Goal: Check status: Check status

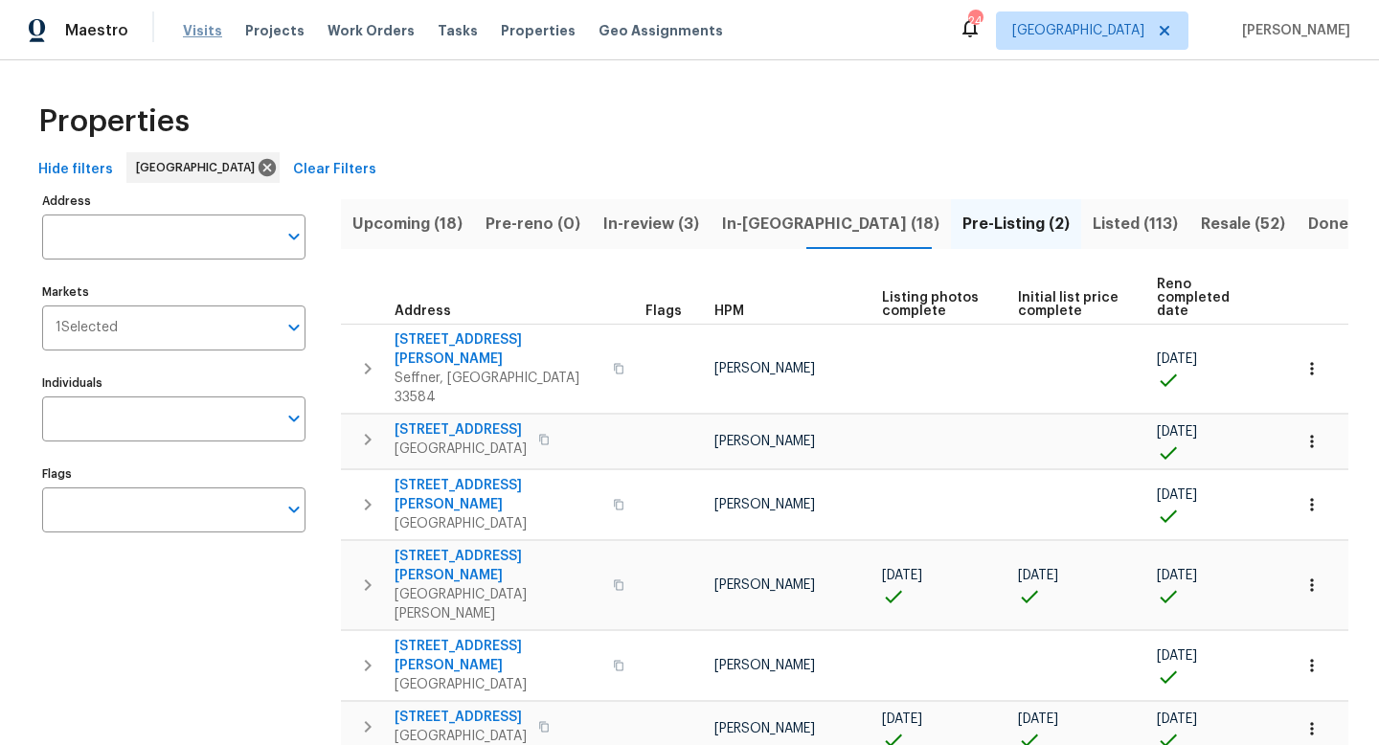
click at [205, 30] on span "Visits" at bounding box center [202, 30] width 39 height 19
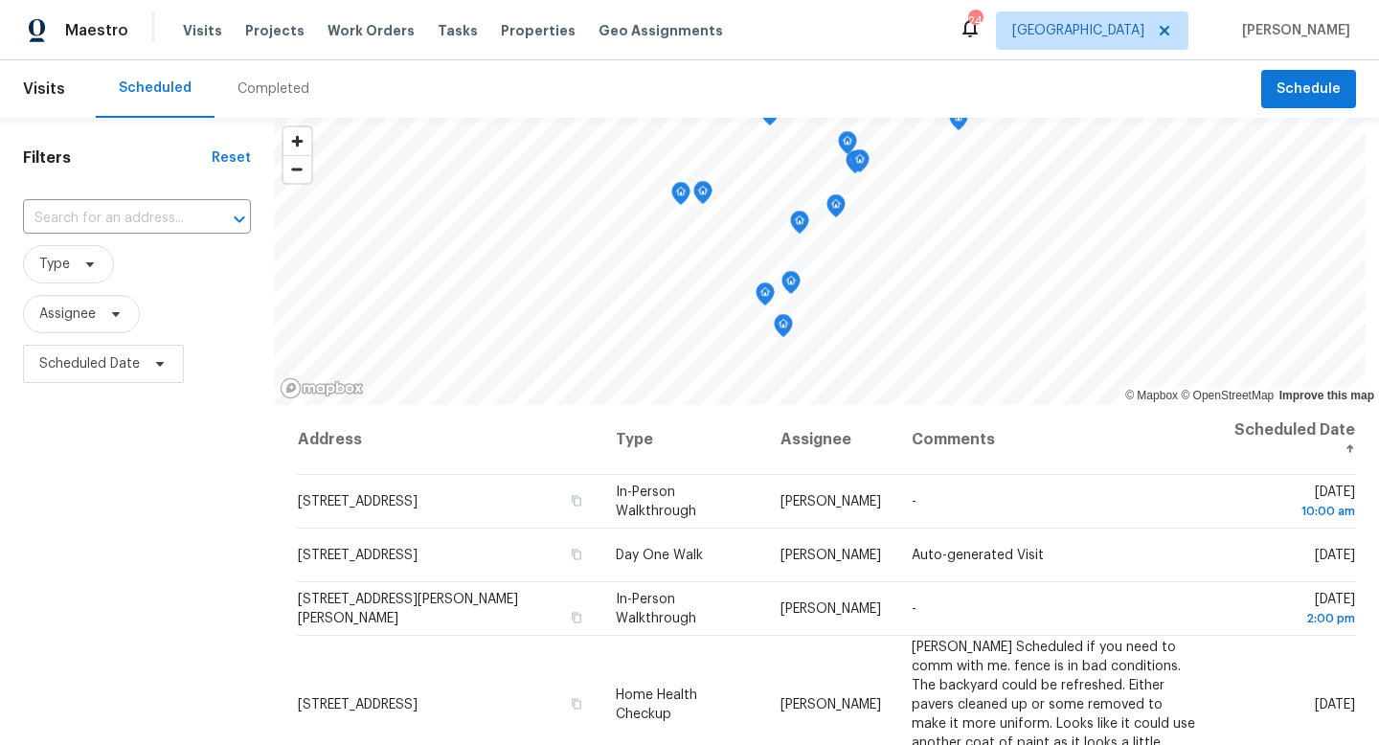
click at [261, 91] on div "Completed" at bounding box center [273, 88] width 72 height 19
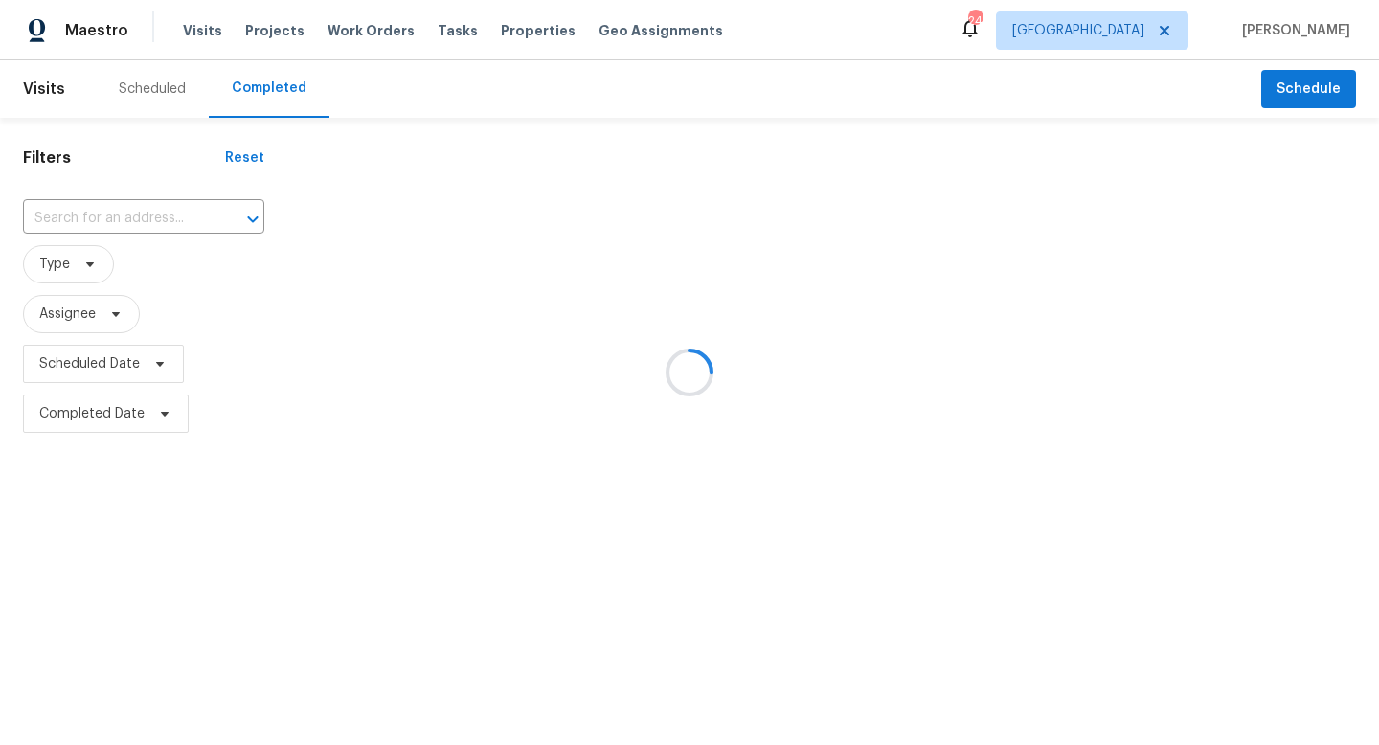
click at [95, 213] on div at bounding box center [689, 372] width 1379 height 745
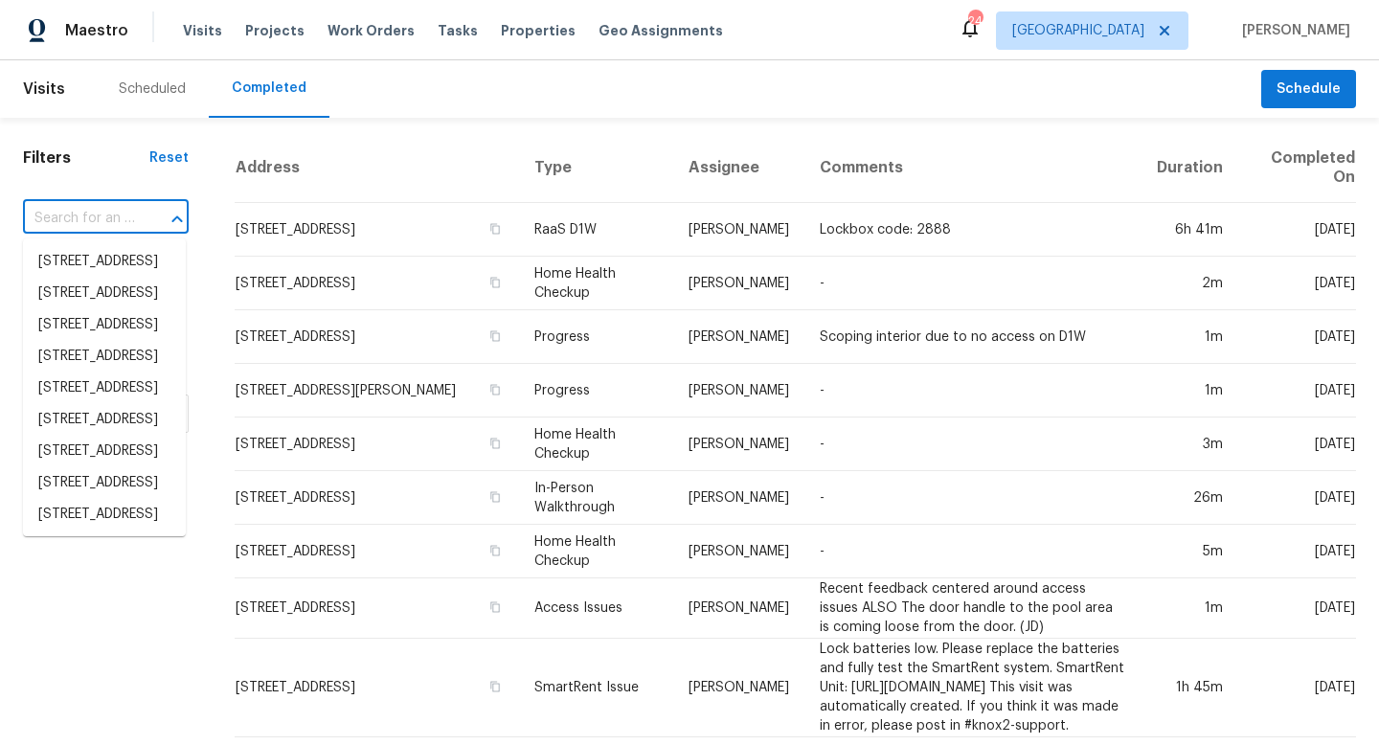
click at [92, 213] on input "text" at bounding box center [79, 219] width 112 height 30
paste input "[STREET_ADDRESS]"
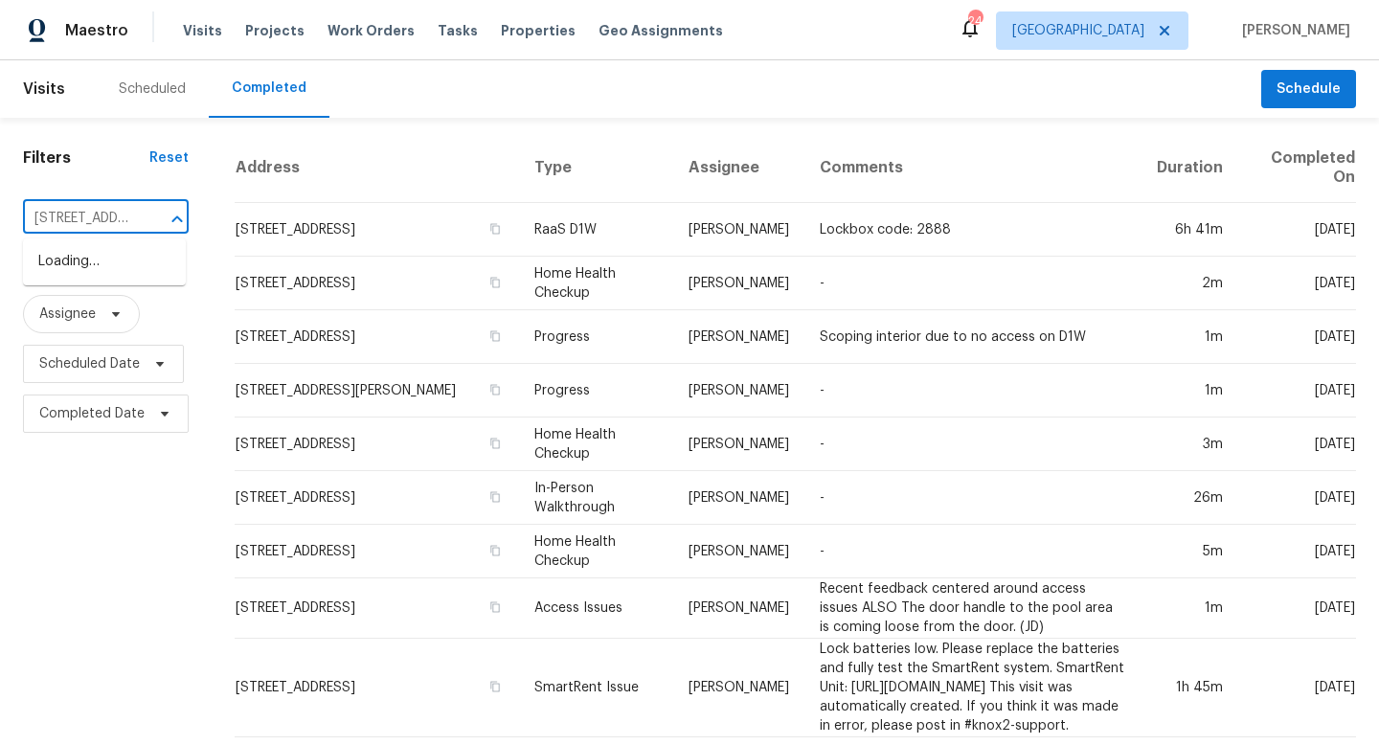
scroll to position [0, 6]
type input "[STREET_ADDRESS]"
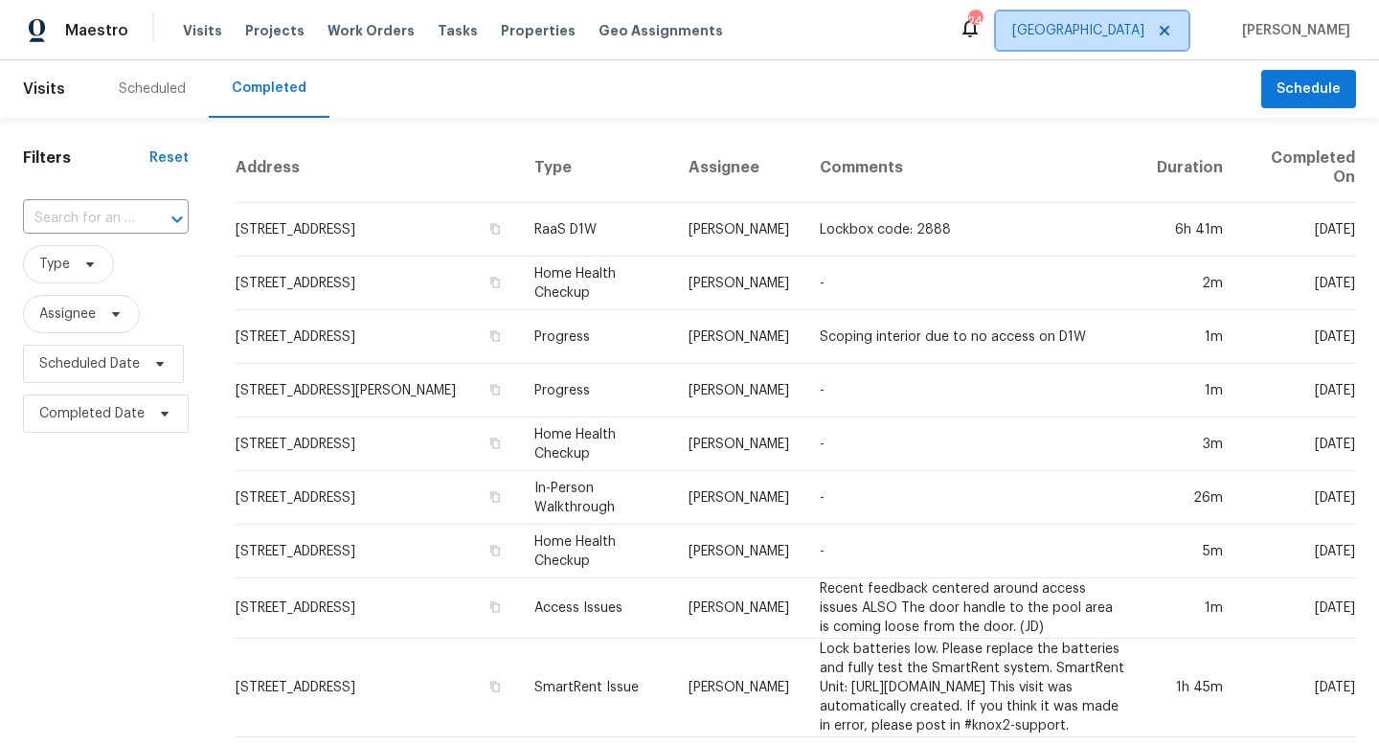
scroll to position [0, 0]
click at [1144, 34] on span "[GEOGRAPHIC_DATA]" at bounding box center [1078, 30] width 132 height 19
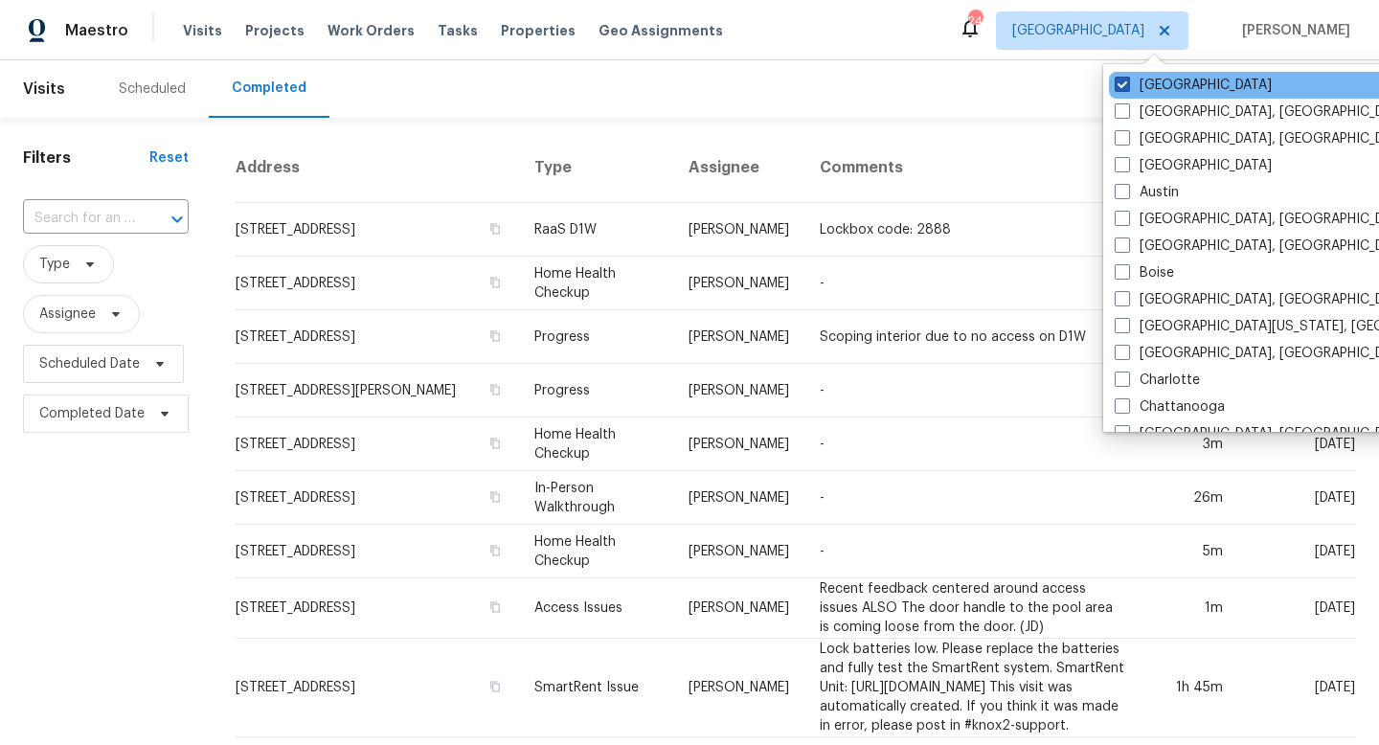
click at [1132, 86] on label "[GEOGRAPHIC_DATA]" at bounding box center [1193, 85] width 157 height 19
click at [1127, 86] on input "[GEOGRAPHIC_DATA]" at bounding box center [1121, 82] width 12 height 12
checkbox input "false"
checkbox input "true"
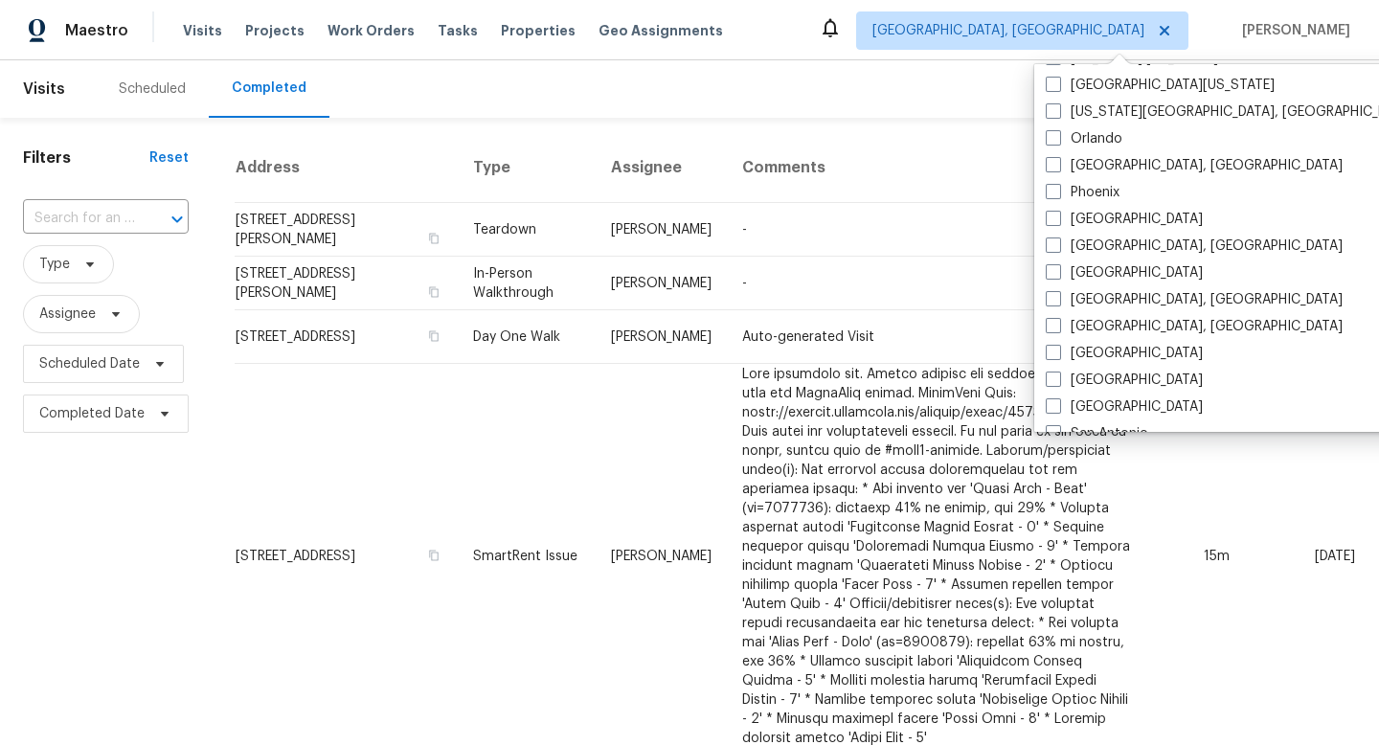
scroll to position [907, 0]
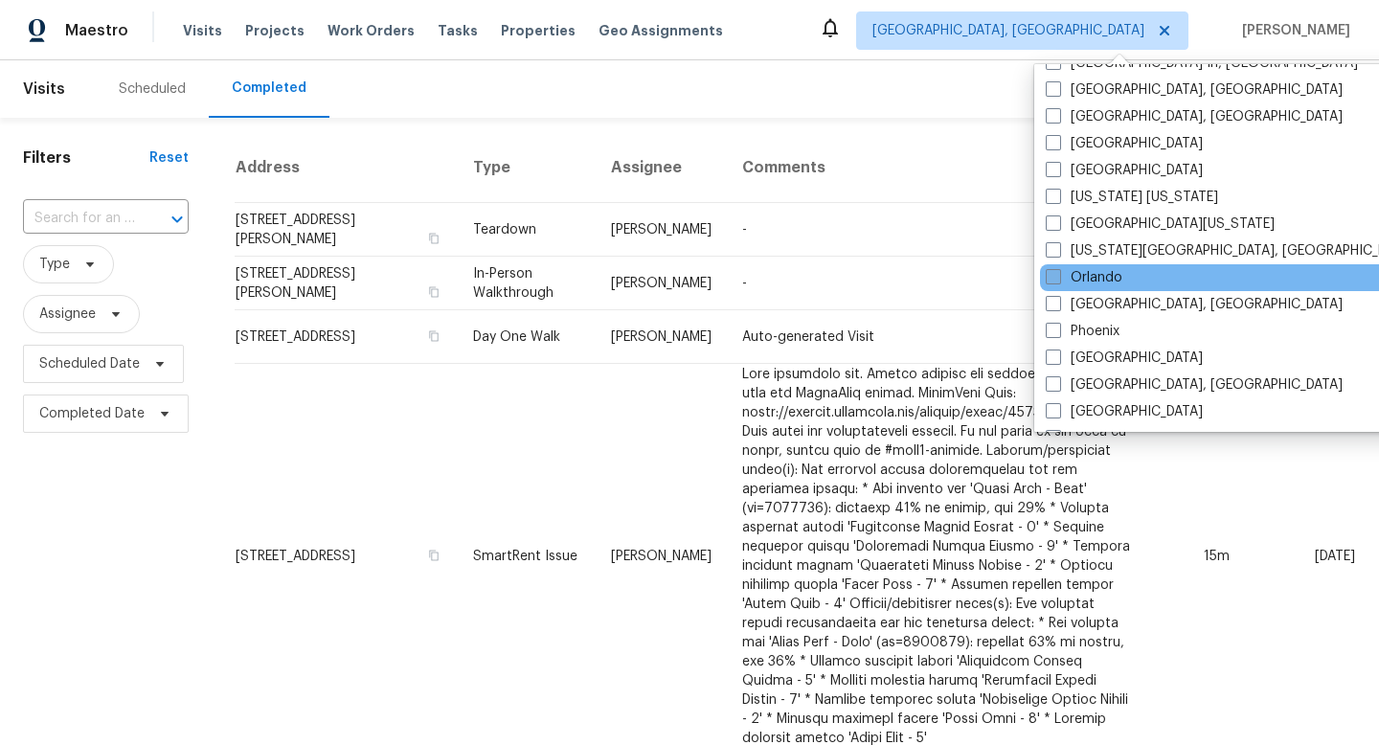
click at [1053, 278] on span at bounding box center [1053, 276] width 15 height 15
click at [1053, 278] on input "Orlando" at bounding box center [1052, 274] width 12 height 12
checkbox input "true"
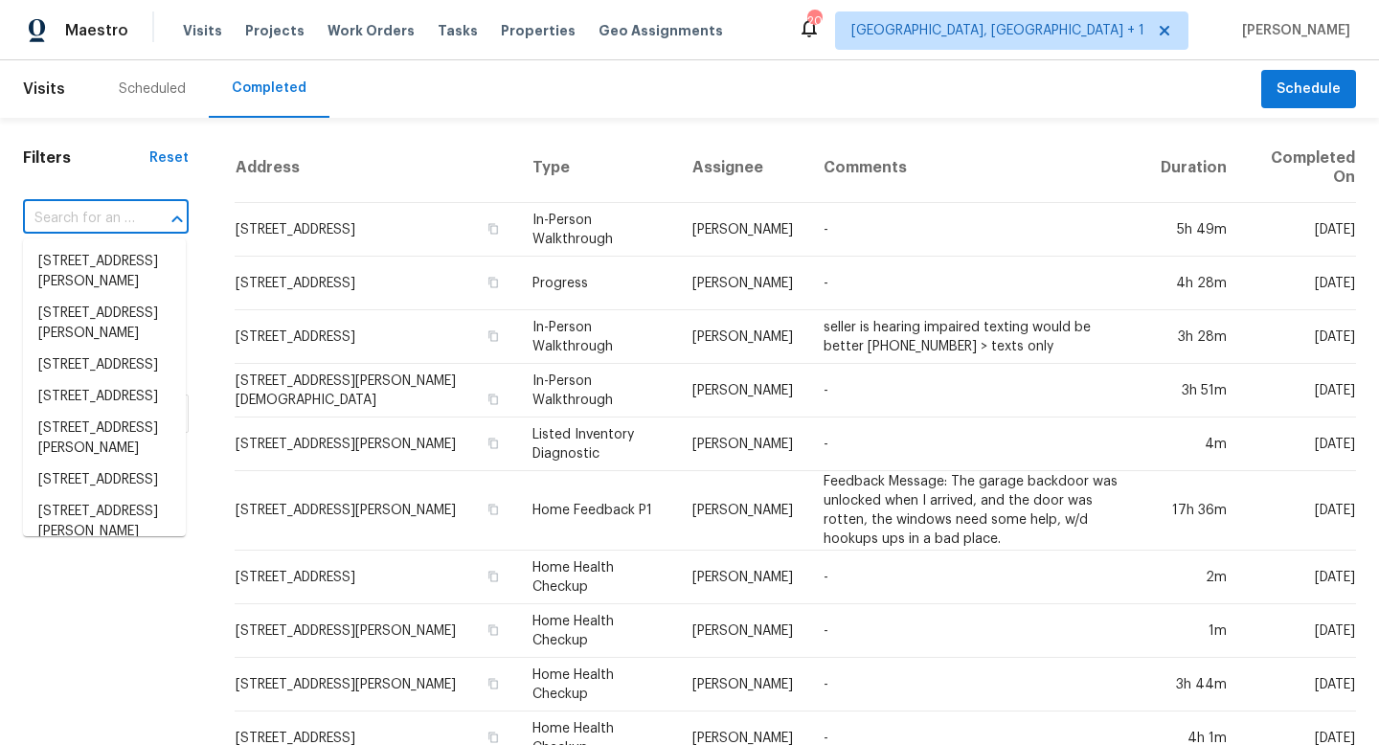
click at [94, 218] on input "text" at bounding box center [79, 219] width 112 height 30
paste input "[STREET_ADDRESS]"
type input "[STREET_ADDRESS]"
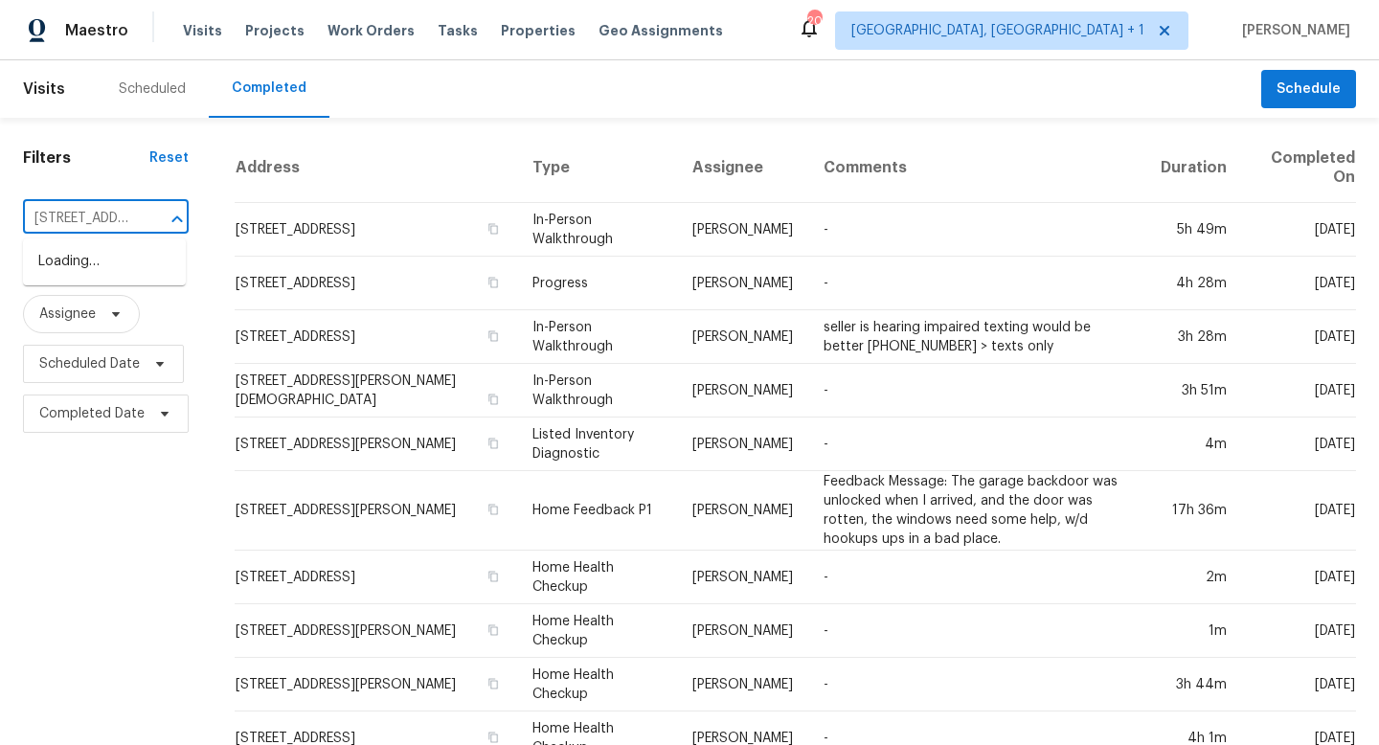
scroll to position [0, 6]
click at [80, 278] on li "[STREET_ADDRESS]" at bounding box center [104, 262] width 163 height 32
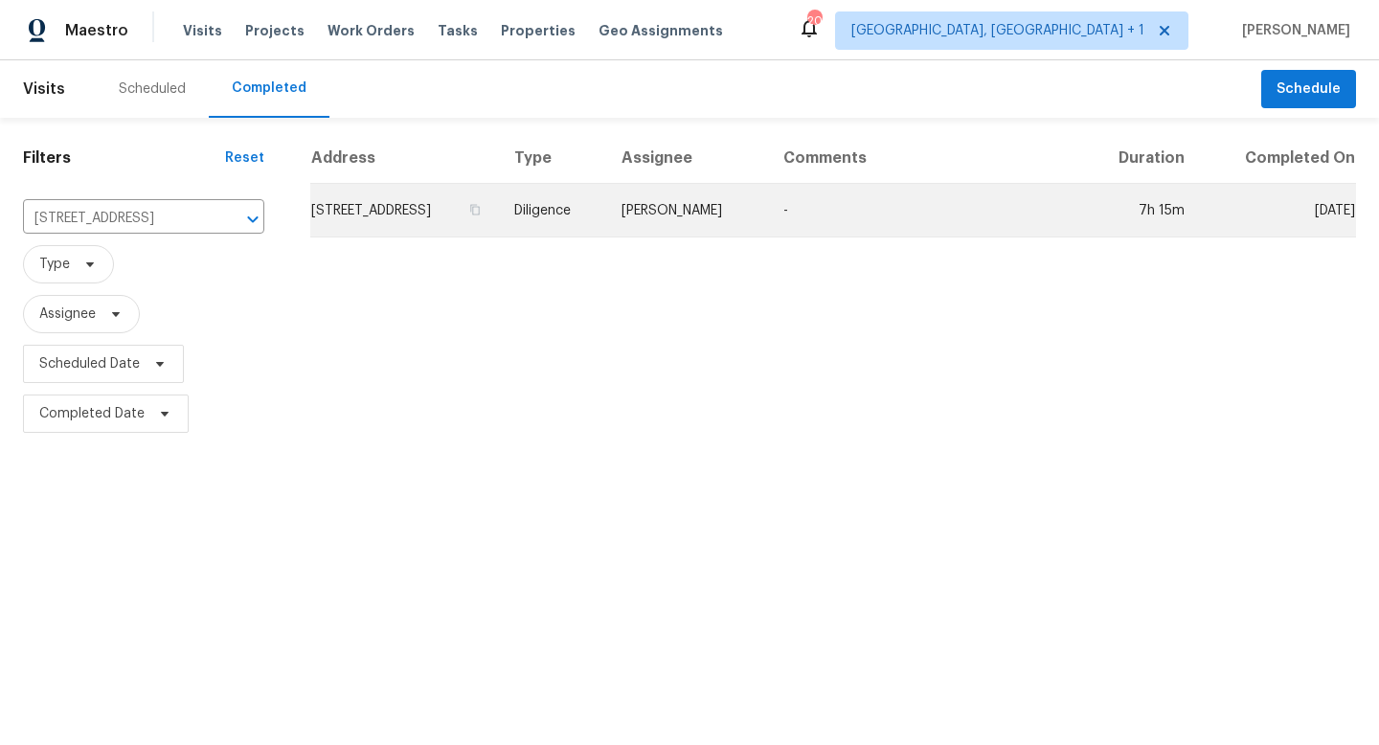
click at [499, 218] on td "[STREET_ADDRESS]" at bounding box center [404, 211] width 189 height 54
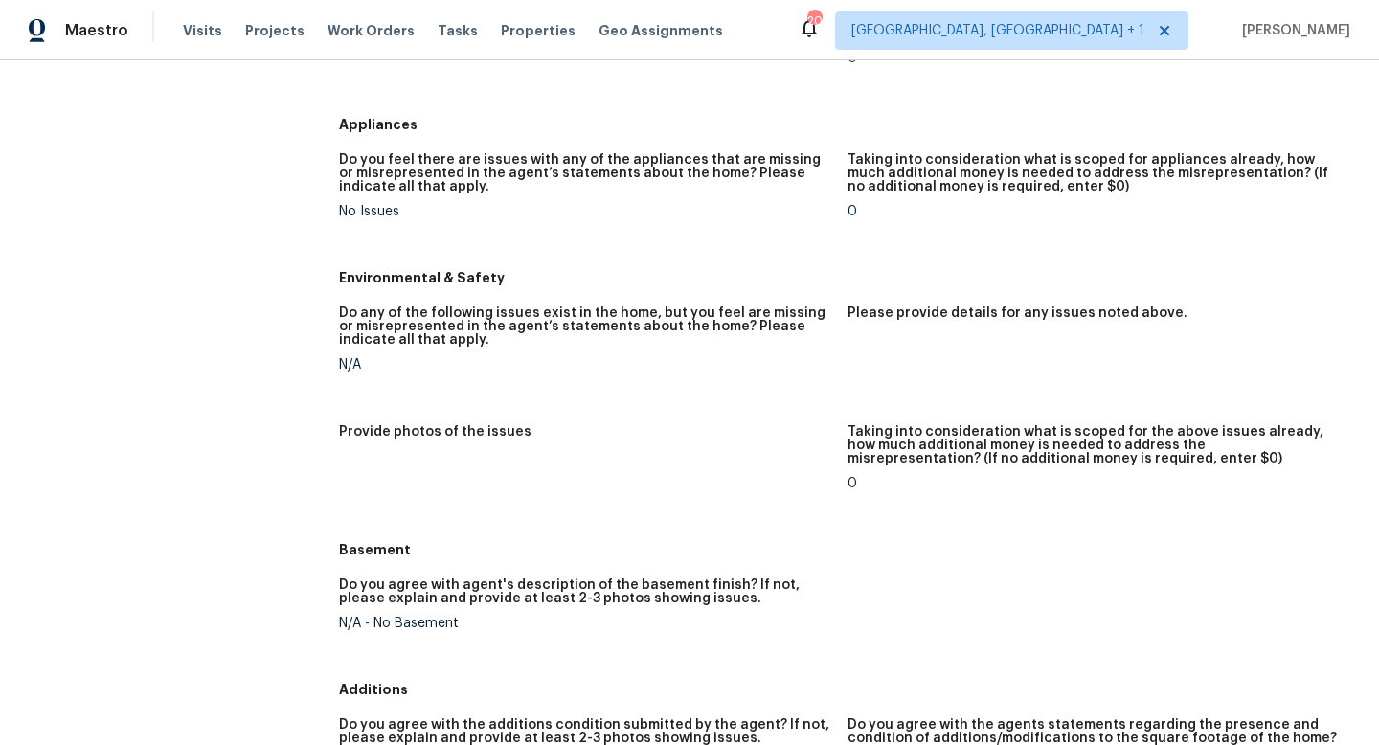
scroll to position [1769, 0]
